Goal: Check status: Check status

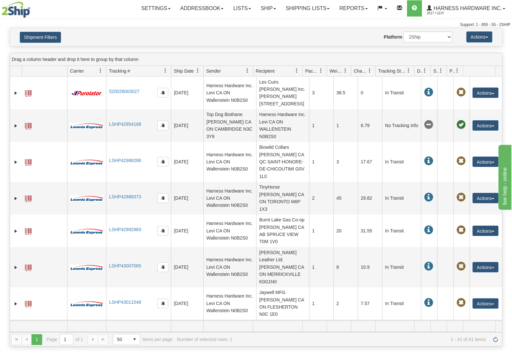
scroll to position [117, 0]
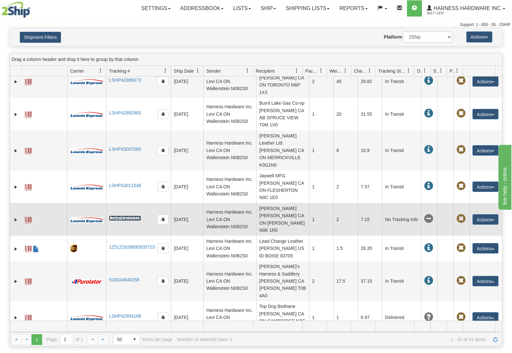
click at [133, 216] on link "LSHP43015326" at bounding box center [125, 218] width 32 height 5
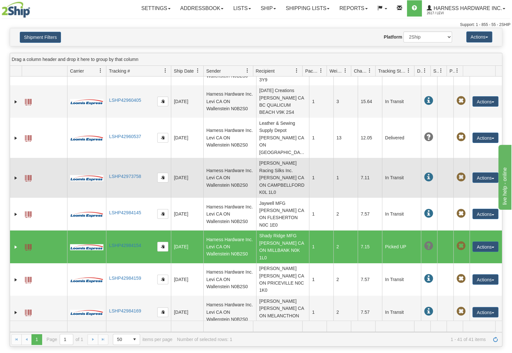
scroll to position [380, 0]
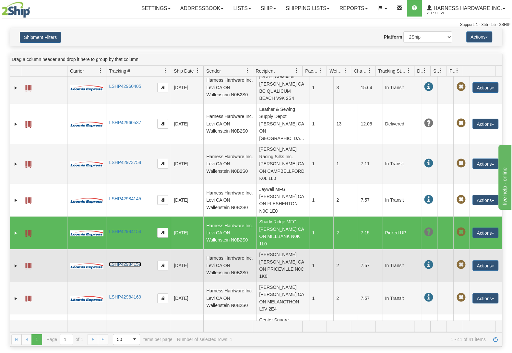
click at [136, 262] on link "LSHP42984159" at bounding box center [125, 264] width 32 height 5
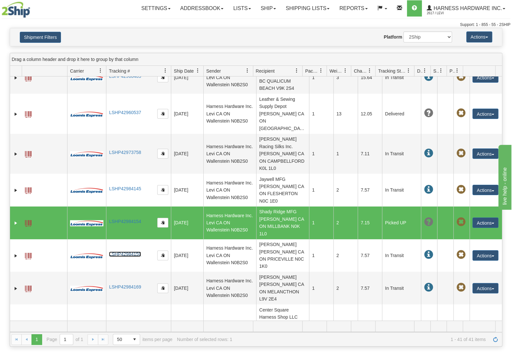
scroll to position [409, 0]
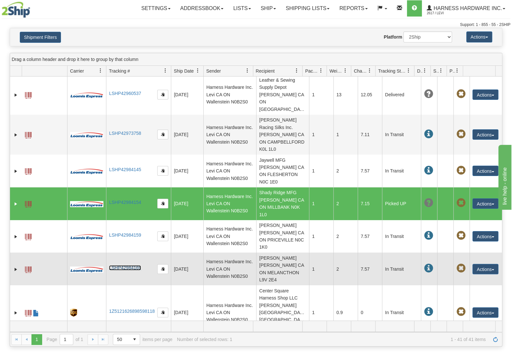
click at [119, 265] on link "LSHP42984169" at bounding box center [125, 267] width 32 height 5
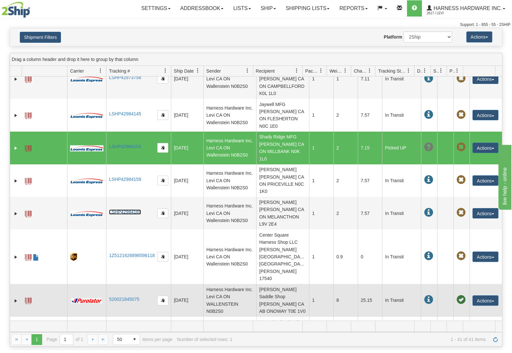
scroll to position [467, 0]
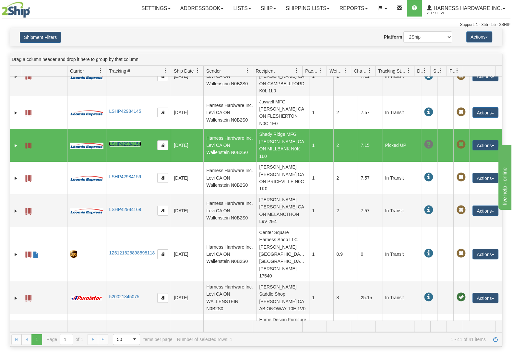
click at [130, 141] on link "LSHP42984154" at bounding box center [125, 143] width 32 height 5
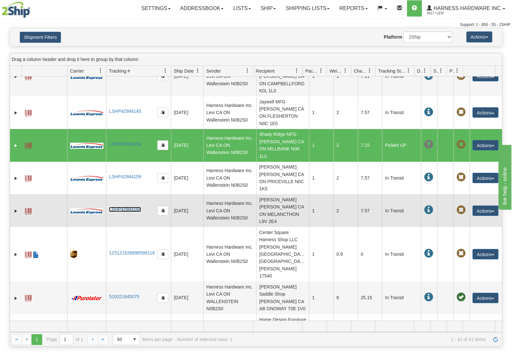
click at [131, 207] on link "LSHP42984169" at bounding box center [125, 209] width 32 height 5
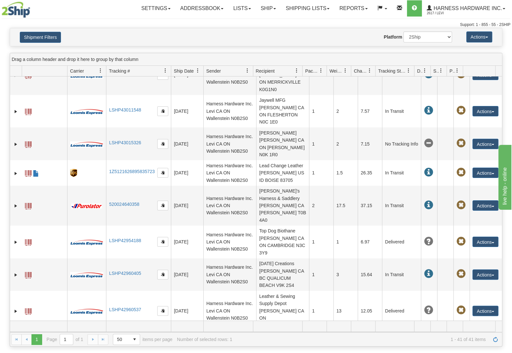
scroll to position [175, 0]
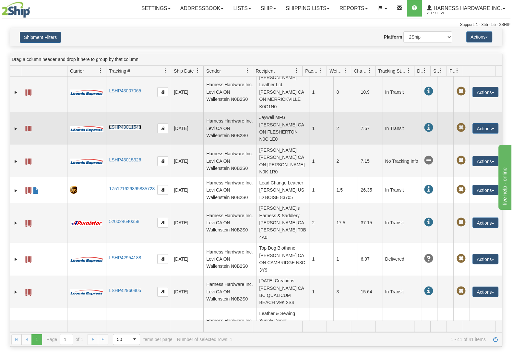
click at [133, 128] on link "LSHP43011548" at bounding box center [125, 127] width 32 height 5
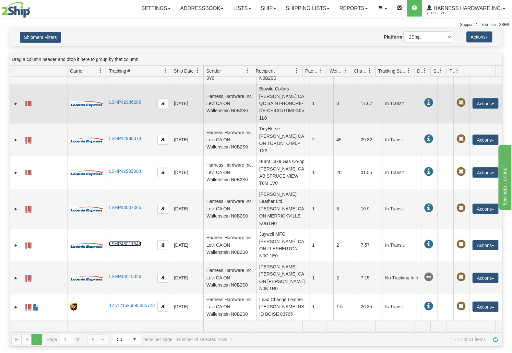
scroll to position [0, 0]
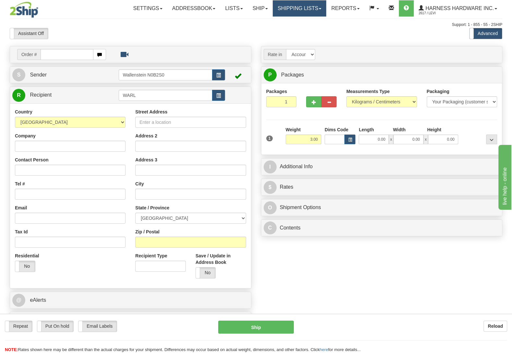
click at [282, 14] on link "Shipping lists" at bounding box center [300, 8] width 54 height 16
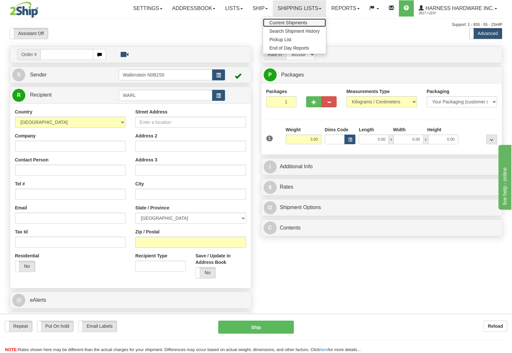
click at [284, 22] on span "Current Shipments" at bounding box center [289, 22] width 38 height 5
